Goal: Check status: Check status

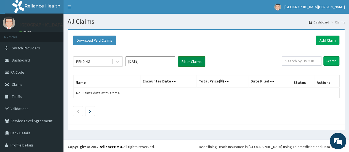
click at [191, 60] on button "Filter Claims" at bounding box center [191, 61] width 27 height 10
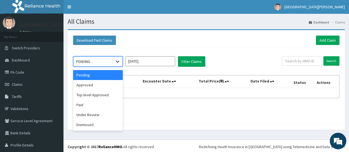
click at [118, 63] on icon at bounding box center [118, 62] width 6 height 6
click at [89, 85] on div "Approved" at bounding box center [98, 85] width 50 height 10
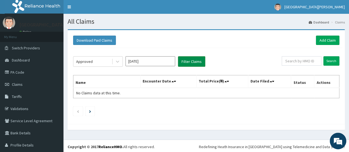
click at [196, 62] on button "Filter Claims" at bounding box center [191, 61] width 27 height 10
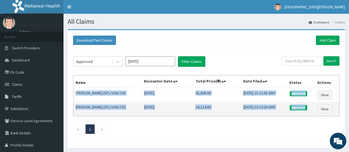
drag, startPoint x: 76, startPoint y: 93, endPoint x: 314, endPoint y: 111, distance: 237.9
click at [314, 111] on tbody "[PERSON_NAME] (SFL/10417/H) [DATE] 42,806.00 [DATE] 15:22:58 GMT Approved View …" at bounding box center [206, 102] width 266 height 28
copy tbody "[PERSON_NAME] (SFL/10417/H) [DATE] 42,806.00 [DATE] 15:22:58 GMT Approved View …"
click at [173, 107] on td "[DATE]" at bounding box center [167, 109] width 52 height 14
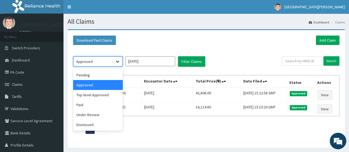
click at [116, 62] on icon at bounding box center [118, 62] width 6 height 6
click at [89, 113] on div "Under Review" at bounding box center [98, 115] width 50 height 10
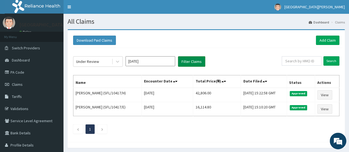
click at [189, 65] on button "Filter Claims" at bounding box center [191, 61] width 27 height 10
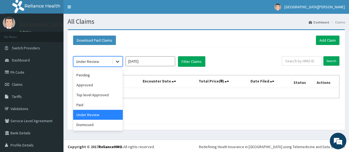
click at [114, 61] on div at bounding box center [117, 61] width 10 height 10
click at [85, 124] on div "Dismissed" at bounding box center [98, 125] width 50 height 10
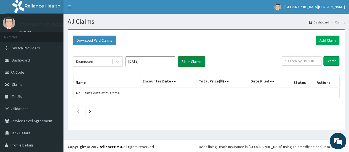
click at [186, 65] on button "Filter Claims" at bounding box center [191, 61] width 27 height 10
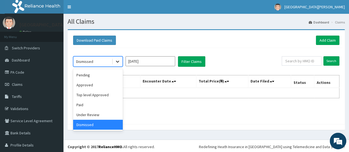
click at [116, 63] on icon at bounding box center [118, 62] width 6 height 6
click at [94, 96] on div "Top level Approved" at bounding box center [98, 95] width 50 height 10
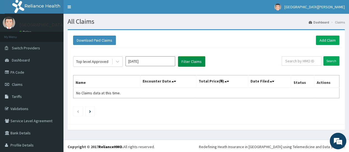
click at [195, 61] on button "Filter Claims" at bounding box center [191, 61] width 27 height 10
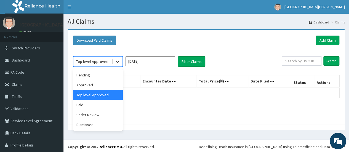
click at [120, 61] on icon at bounding box center [118, 62] width 6 height 6
click at [90, 79] on div "Pending" at bounding box center [98, 75] width 50 height 10
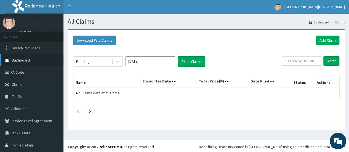
click at [36, 59] on link "Dashboard" at bounding box center [31, 60] width 63 height 12
